Goal: Task Accomplishment & Management: Manage account settings

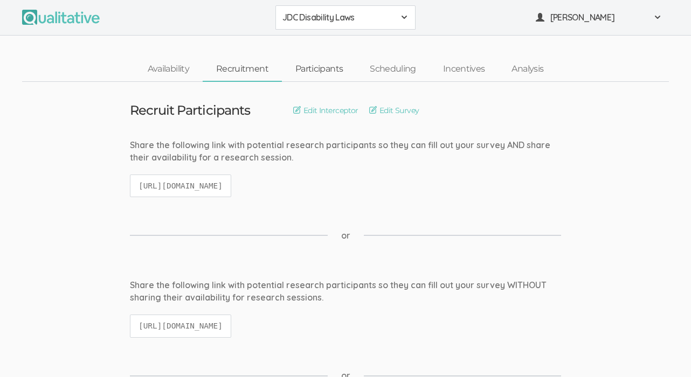
click at [330, 73] on link "Participants" at bounding box center [319, 69] width 74 height 23
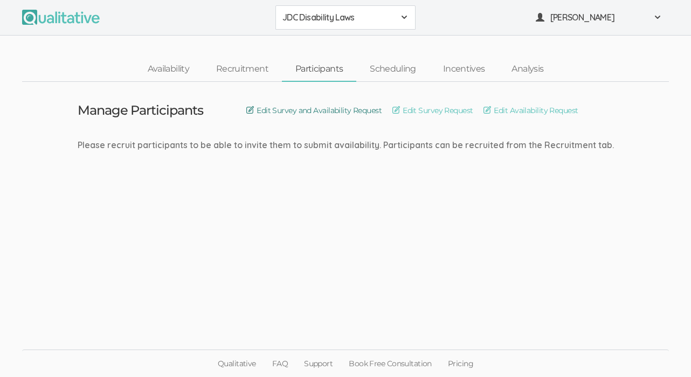
click at [336, 111] on link "Edit Survey and Availability Request" at bounding box center [313, 111] width 135 height 12
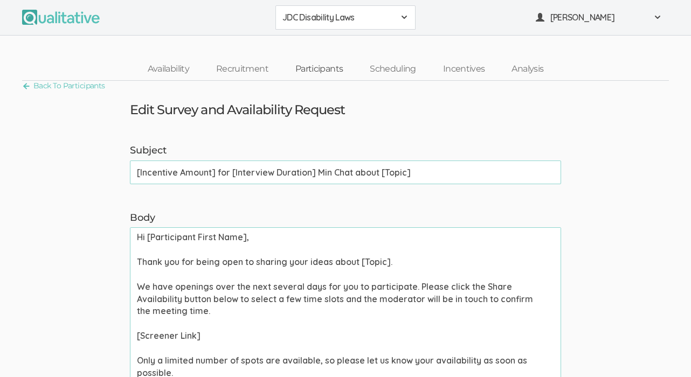
click at [321, 69] on link "Participants" at bounding box center [319, 69] width 74 height 23
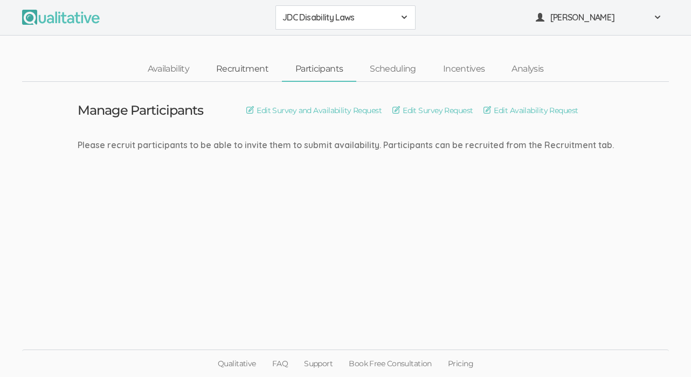
click at [250, 65] on link "Recruitment" at bounding box center [242, 69] width 79 height 23
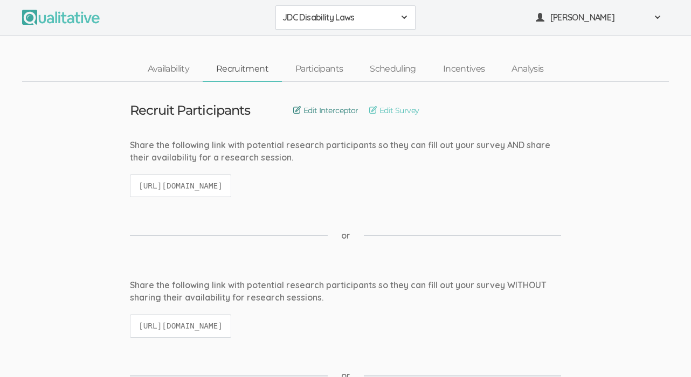
click at [318, 114] on link "Edit Interceptor" at bounding box center [325, 111] width 65 height 12
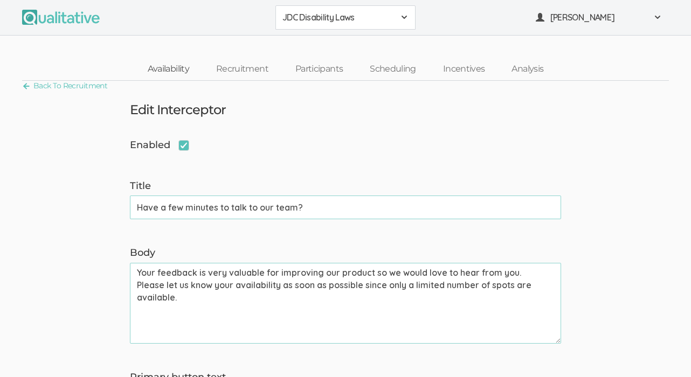
click at [172, 75] on link "Availability" at bounding box center [168, 69] width 68 height 23
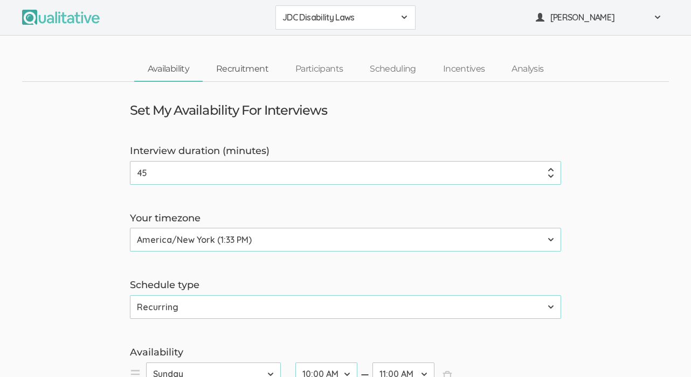
click at [253, 67] on link "Recruitment" at bounding box center [242, 69] width 79 height 23
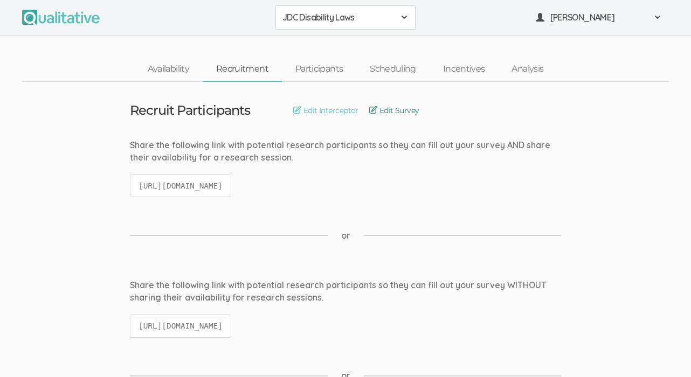
click at [416, 111] on link "Edit Survey" at bounding box center [394, 111] width 50 height 12
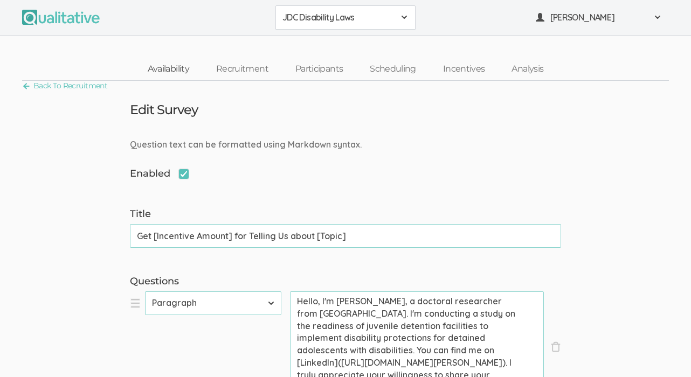
click at [165, 72] on link "Availability" at bounding box center [168, 69] width 68 height 23
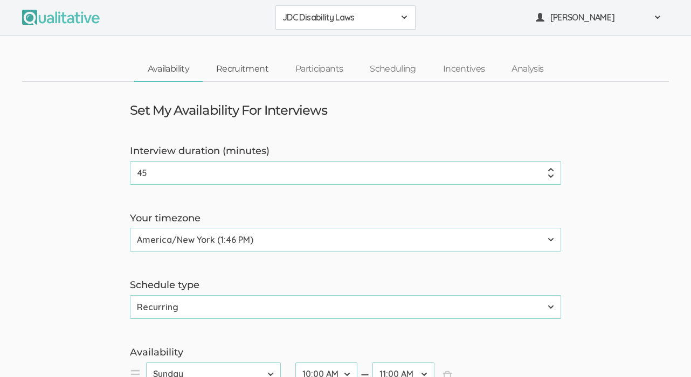
click at [263, 64] on link "Recruitment" at bounding box center [242, 69] width 79 height 23
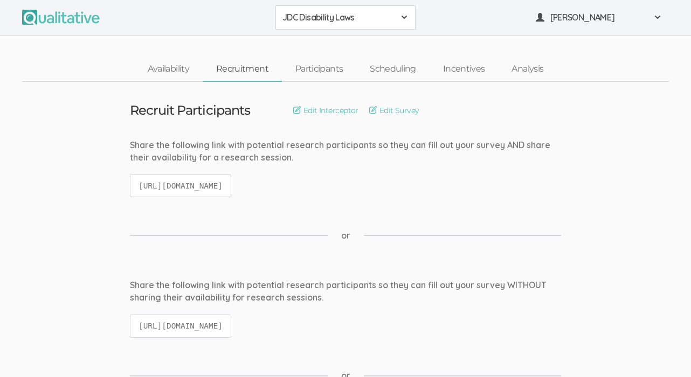
click at [220, 180] on code "[URL][DOMAIN_NAME]" at bounding box center [180, 186] width 101 height 23
